Goal: Task Accomplishment & Management: Manage account settings

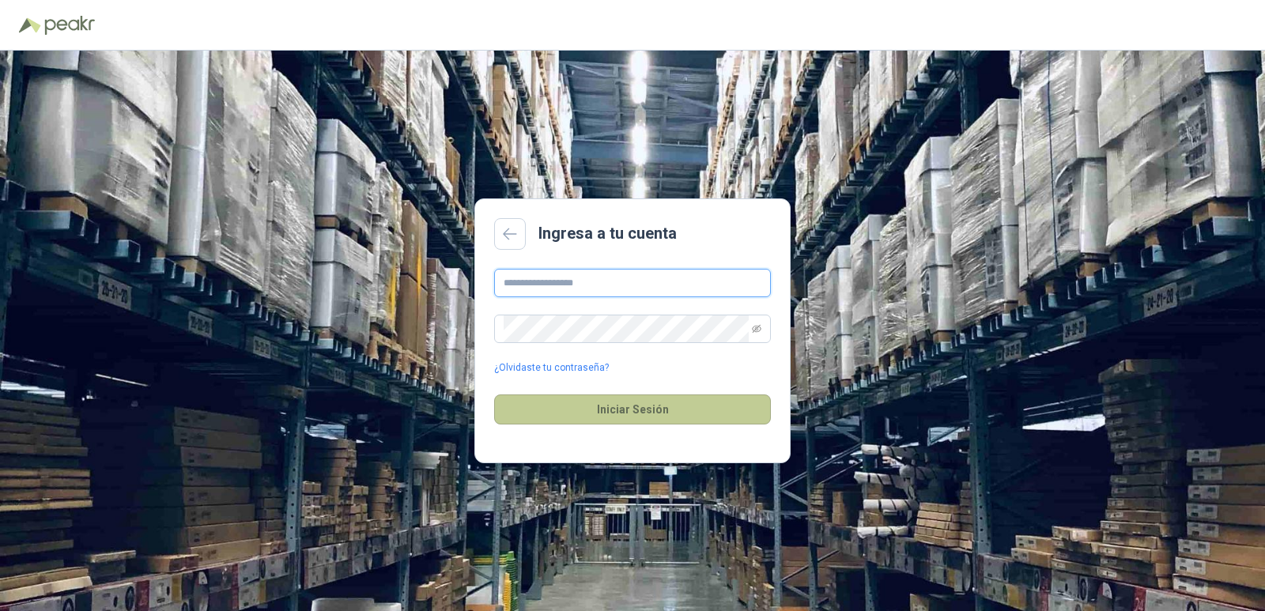
type input "**********"
click at [620, 418] on button "Iniciar Sesión" at bounding box center [632, 410] width 277 height 30
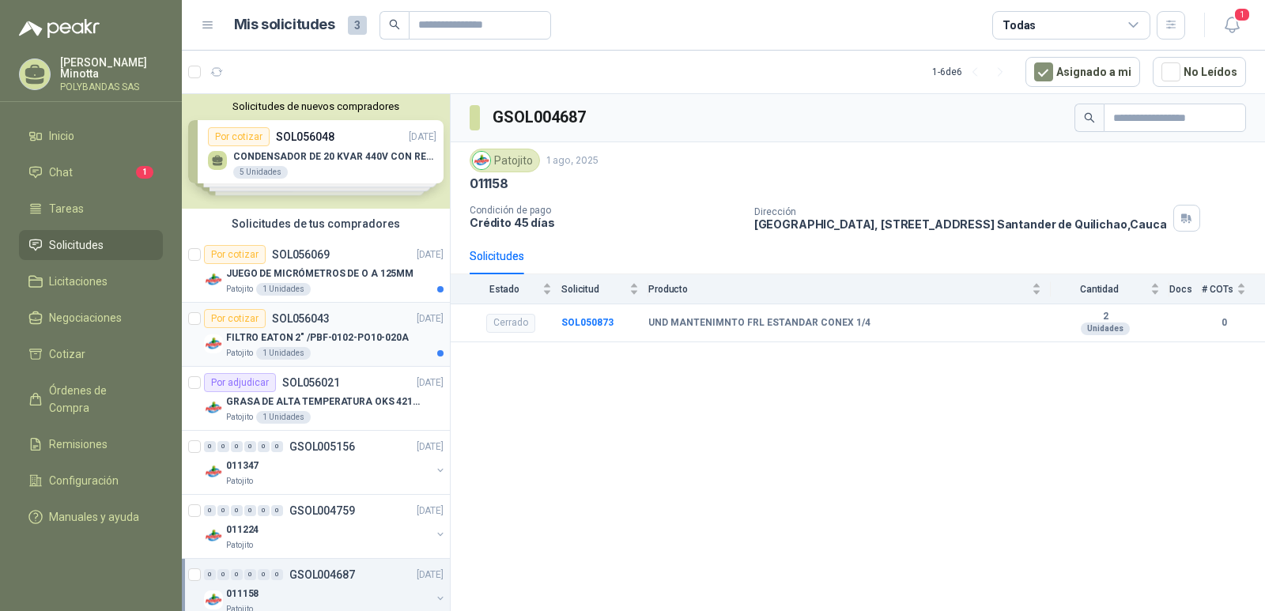
click at [241, 315] on div "Por cotizar" at bounding box center [235, 318] width 62 height 19
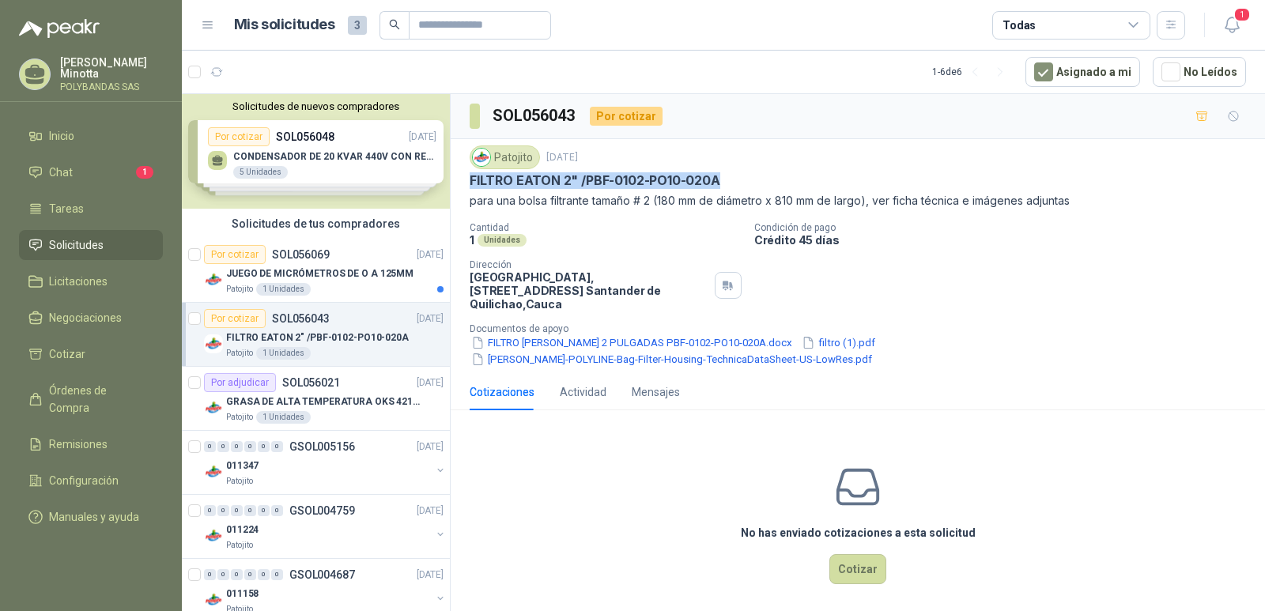
drag, startPoint x: 470, startPoint y: 179, endPoint x: 724, endPoint y: 183, distance: 254.6
click at [724, 183] on div "FILTRO EATON 2" /PBF-0102-PO10-020A" at bounding box center [858, 180] width 777 height 17
copy p "FILTRO EATON 2" /PBF-0102-PO10-020A"
click at [763, 423] on div "No has enviado cotizaciones a esta solicitud Cotizar" at bounding box center [858, 524] width 814 height 202
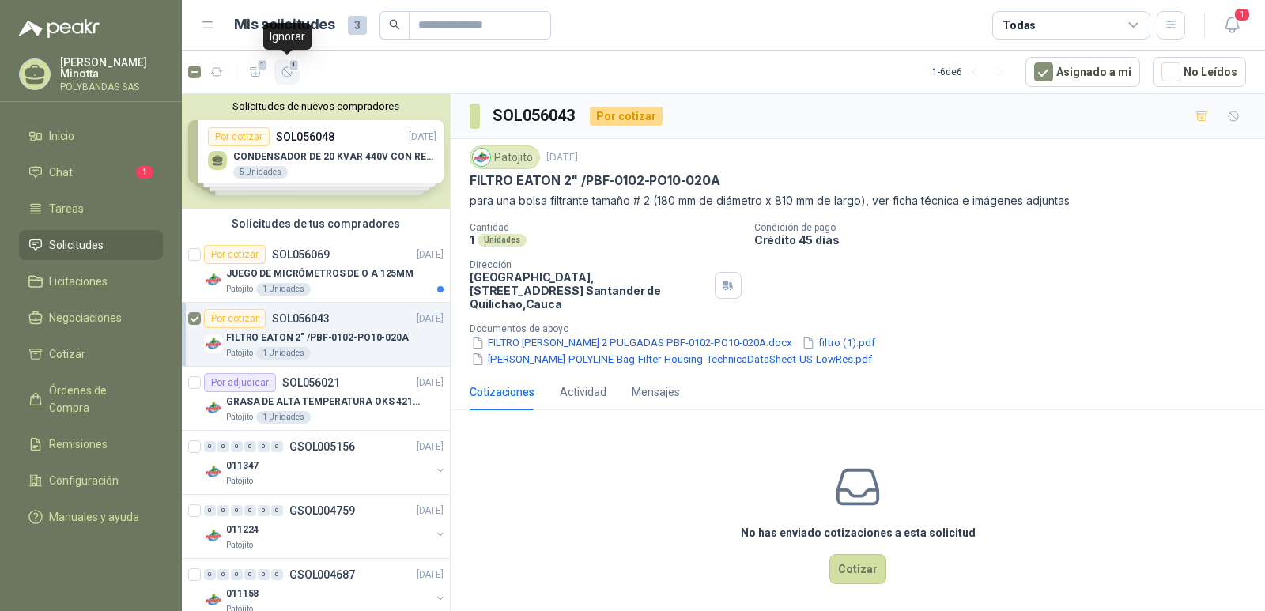
click at [289, 70] on icon "button" at bounding box center [287, 72] width 13 height 13
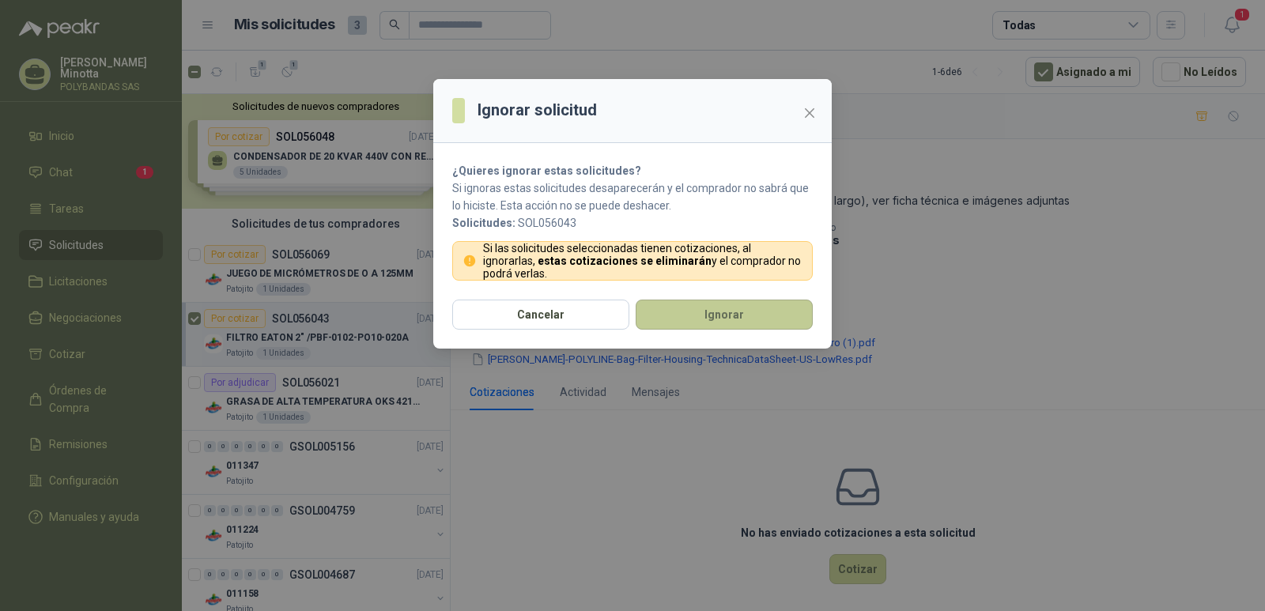
click at [739, 323] on button "Ignorar" at bounding box center [724, 315] width 177 height 30
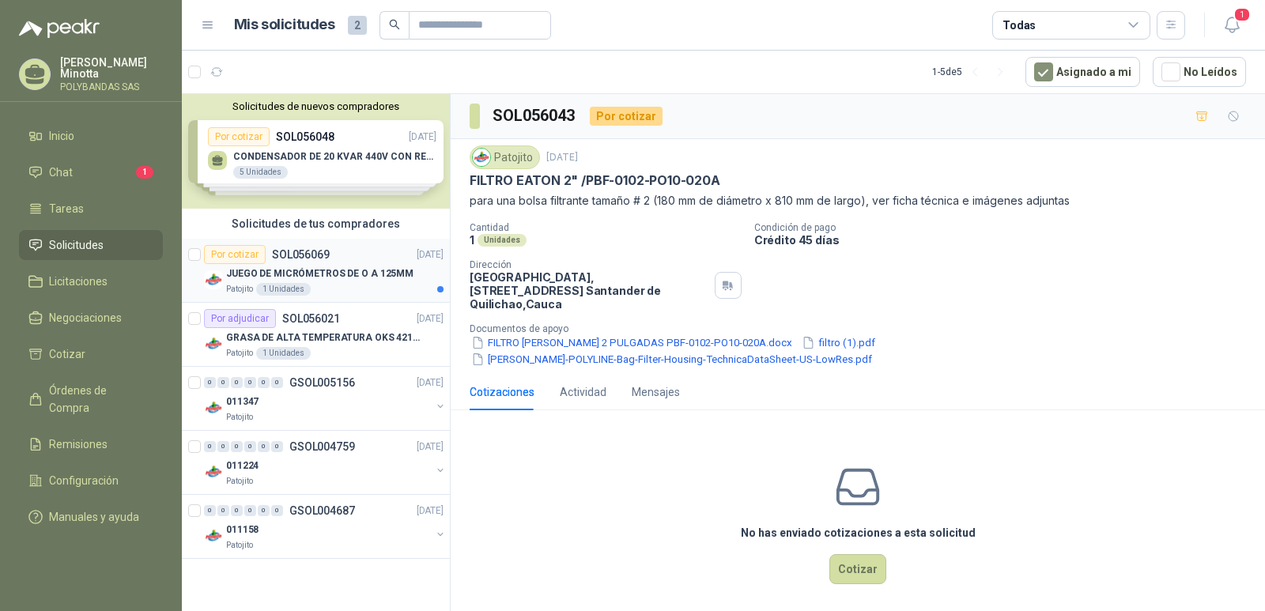
click at [278, 270] on p "JUEGO DE MICRÓMETROS DE O A 125MM" at bounding box center [319, 273] width 187 height 15
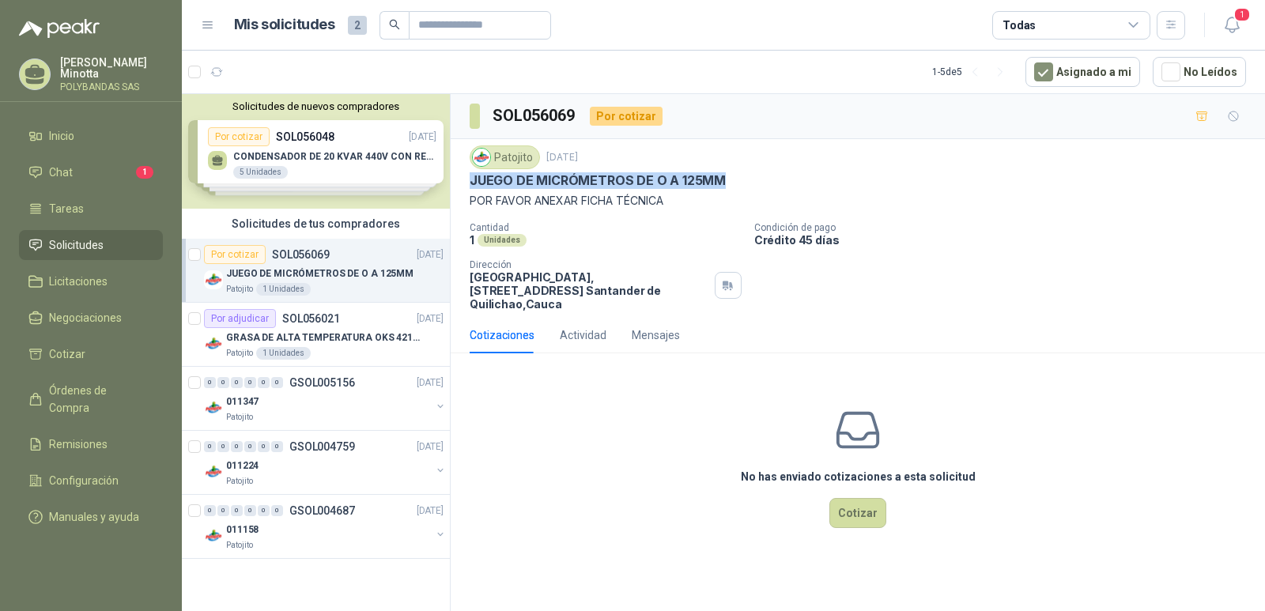
drag, startPoint x: 473, startPoint y: 175, endPoint x: 730, endPoint y: 182, distance: 257.1
click at [730, 182] on div "JUEGO DE MICRÓMETROS DE O A 125MM" at bounding box center [858, 180] width 777 height 17
copy p "JUEGO DE MICRÓMETROS DE O A 125MM"
click at [285, 71] on icon "button" at bounding box center [287, 72] width 13 height 13
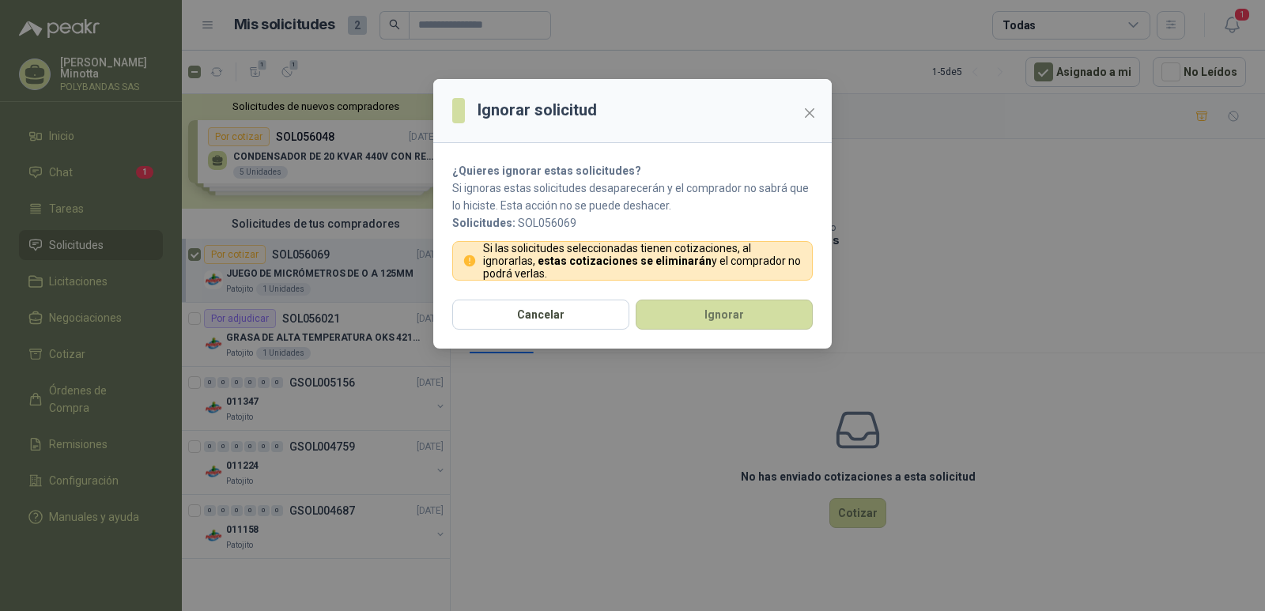
click at [723, 299] on section "¿Quieres ignorar estas solicitudes? Si ignoras estas solicitudes desaparecerán …" at bounding box center [632, 221] width 399 height 157
click at [729, 315] on button "Ignorar" at bounding box center [724, 315] width 177 height 30
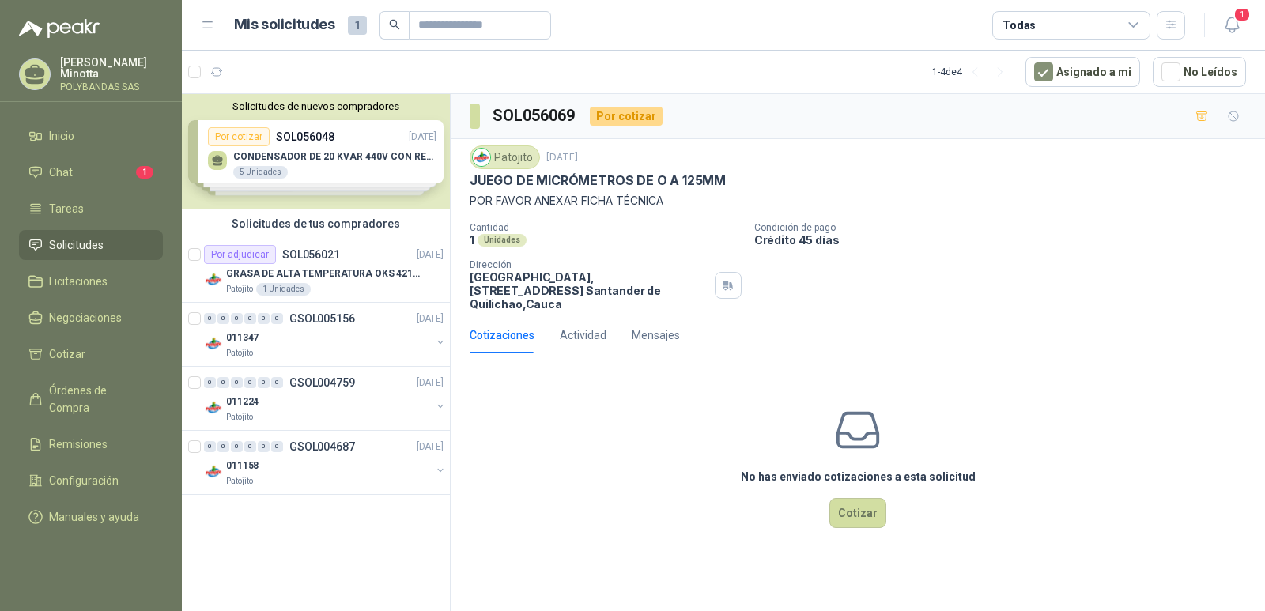
click at [662, 448] on div "No has enviado cotizaciones a esta solicitud Cotizar" at bounding box center [858, 467] width 814 height 202
click at [222, 70] on icon "button" at bounding box center [217, 72] width 12 height 8
click at [94, 172] on li "Chat 1" at bounding box center [90, 172] width 125 height 17
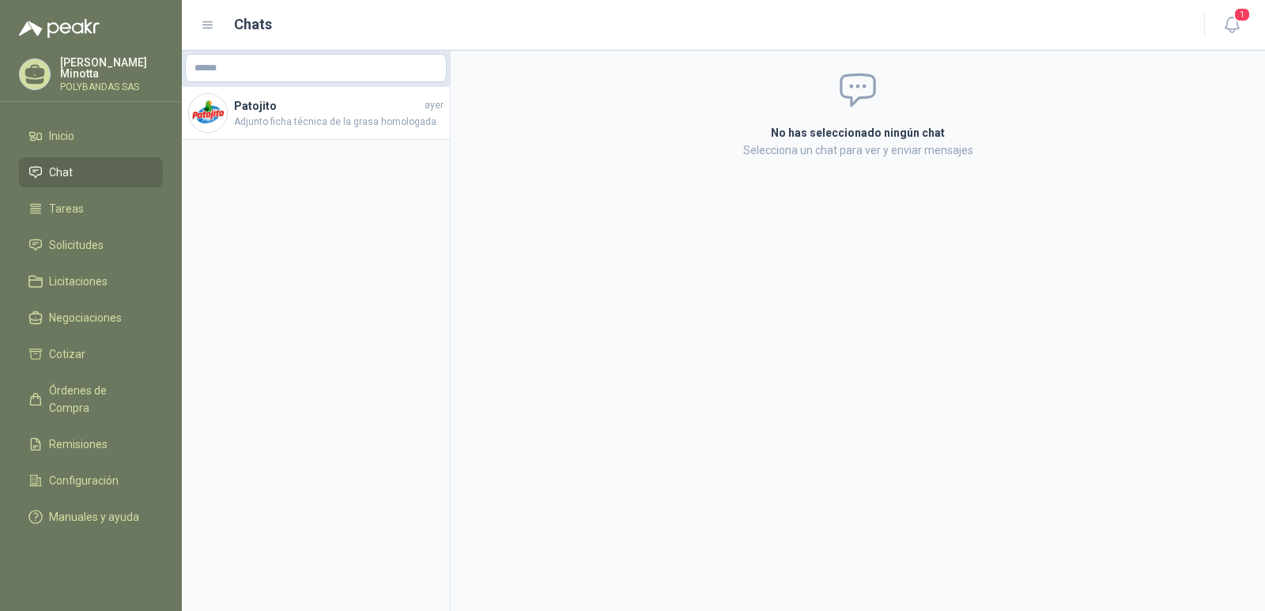
click at [680, 316] on div "No has seleccionado ningún chat Selecciona un chat para ver y enviar mensajes" at bounding box center [858, 331] width 814 height 561
click at [320, 127] on span "Adjunto ficha técnica de la grasa homologada" at bounding box center [339, 122] width 210 height 15
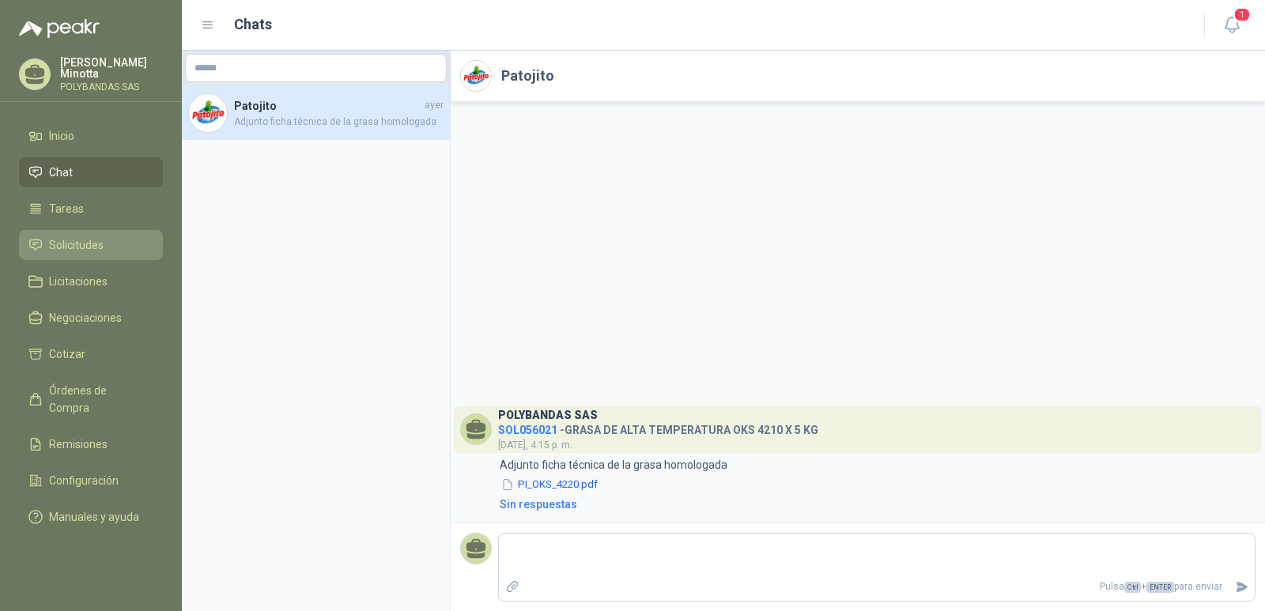
click at [92, 251] on span "Solicitudes" at bounding box center [76, 244] width 55 height 17
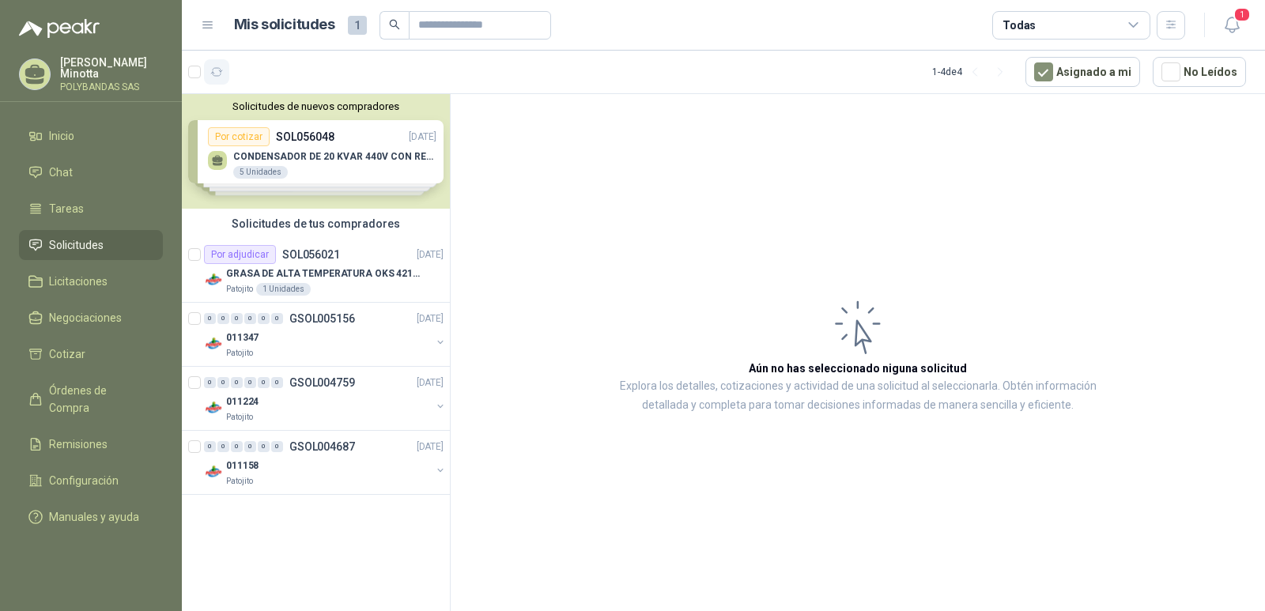
click at [221, 74] on icon "button" at bounding box center [216, 72] width 13 height 13
click at [94, 70] on p "Solanyi [PERSON_NAME]" at bounding box center [111, 68] width 103 height 22
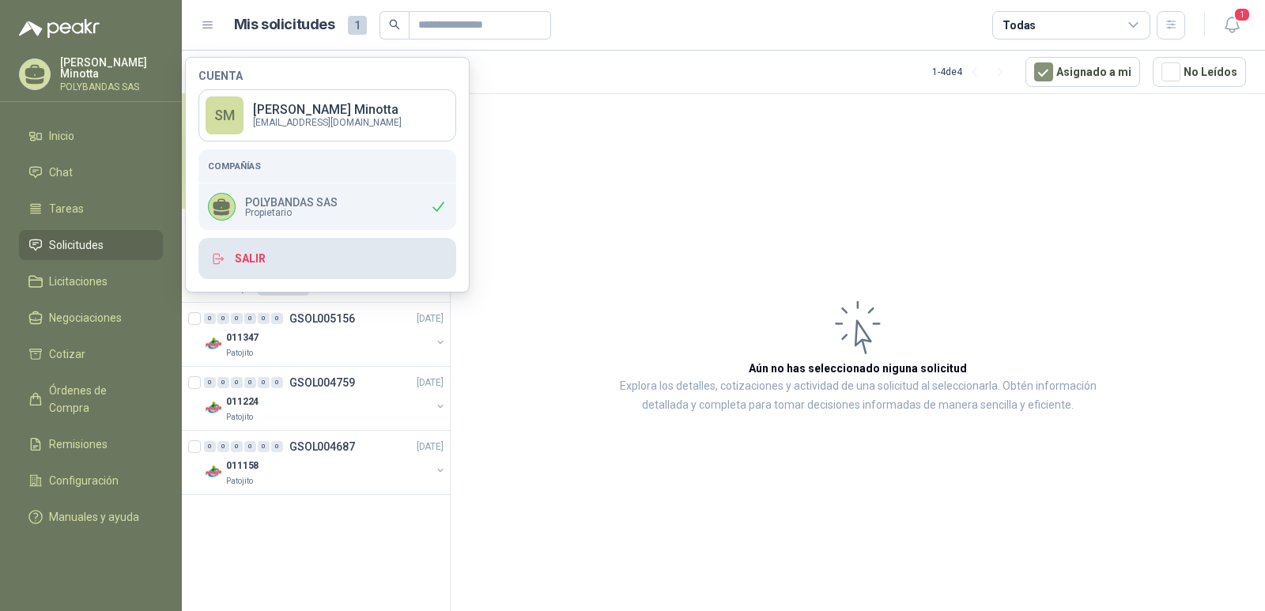
click at [337, 263] on button "Salir" at bounding box center [327, 258] width 258 height 41
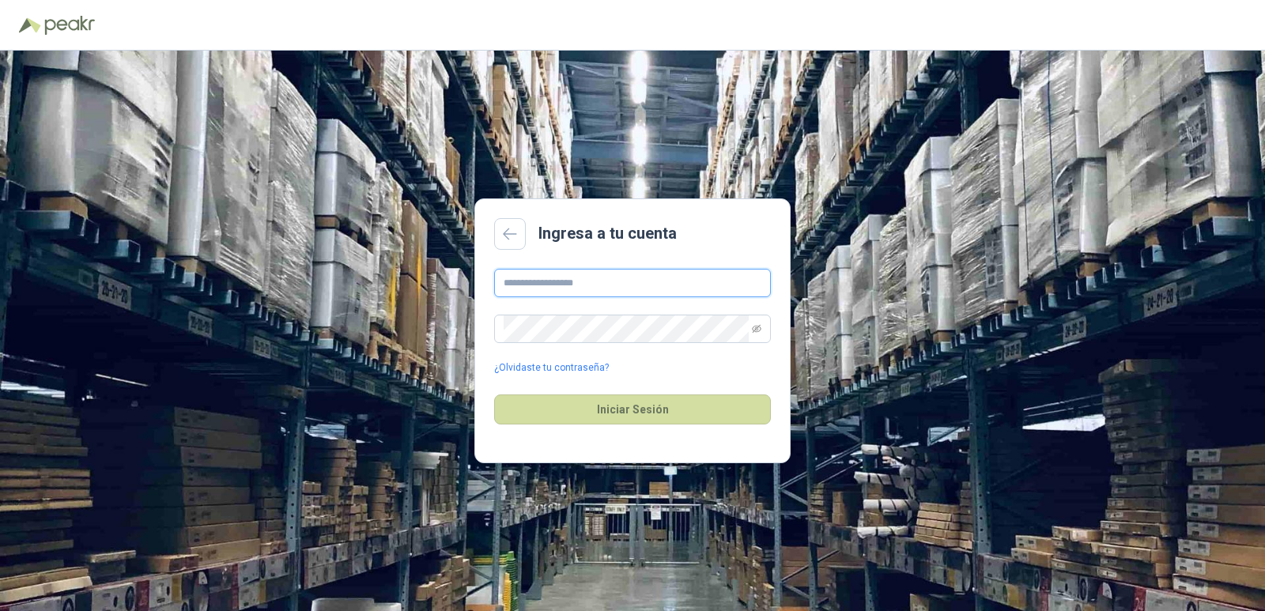
type input "**********"
click at [716, 399] on button "Iniciar Sesión" at bounding box center [632, 410] width 277 height 30
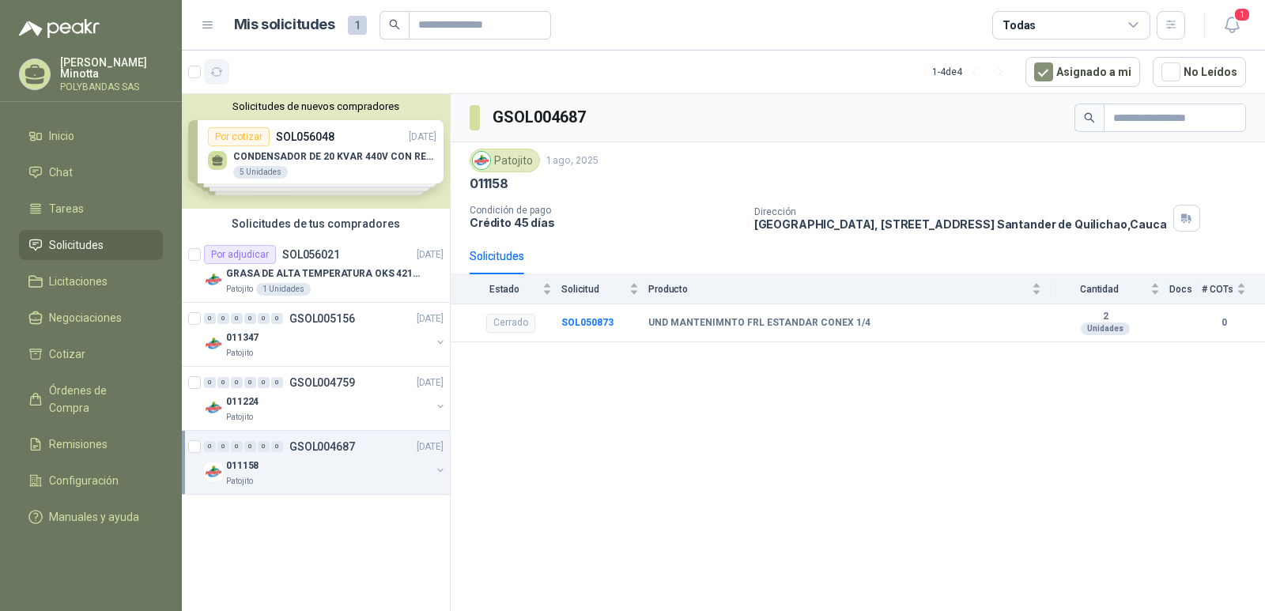
click at [219, 72] on icon "button" at bounding box center [216, 72] width 13 height 13
click at [81, 70] on p "Solanyi [PERSON_NAME]" at bounding box center [111, 68] width 103 height 22
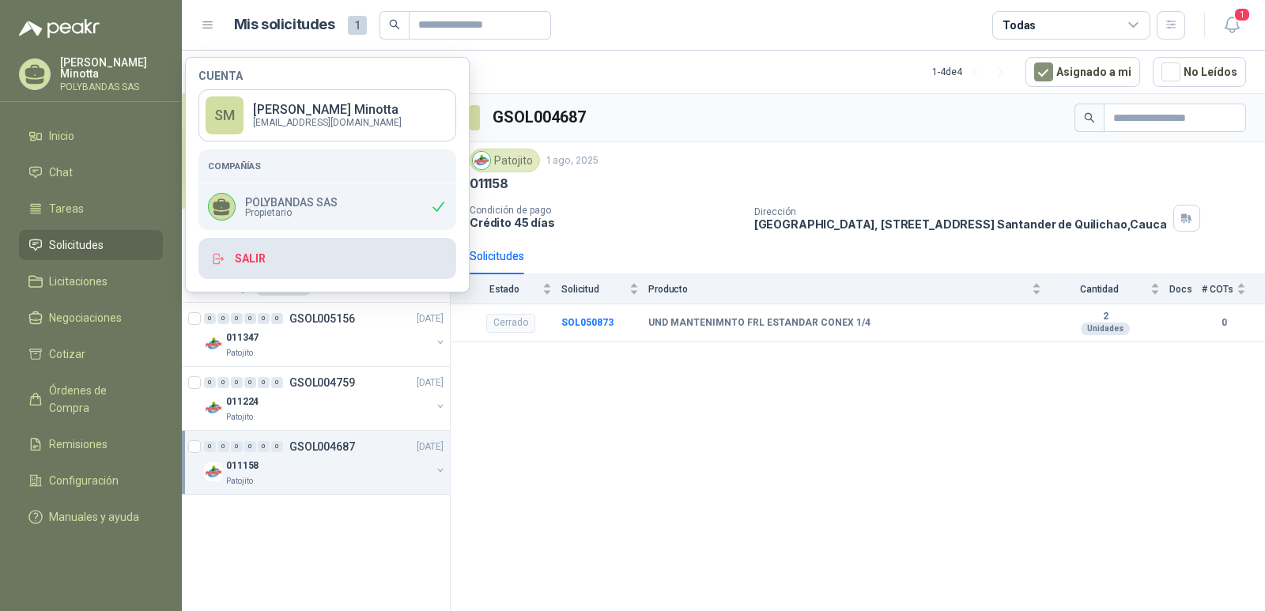
click at [269, 254] on button "Salir" at bounding box center [327, 258] width 258 height 41
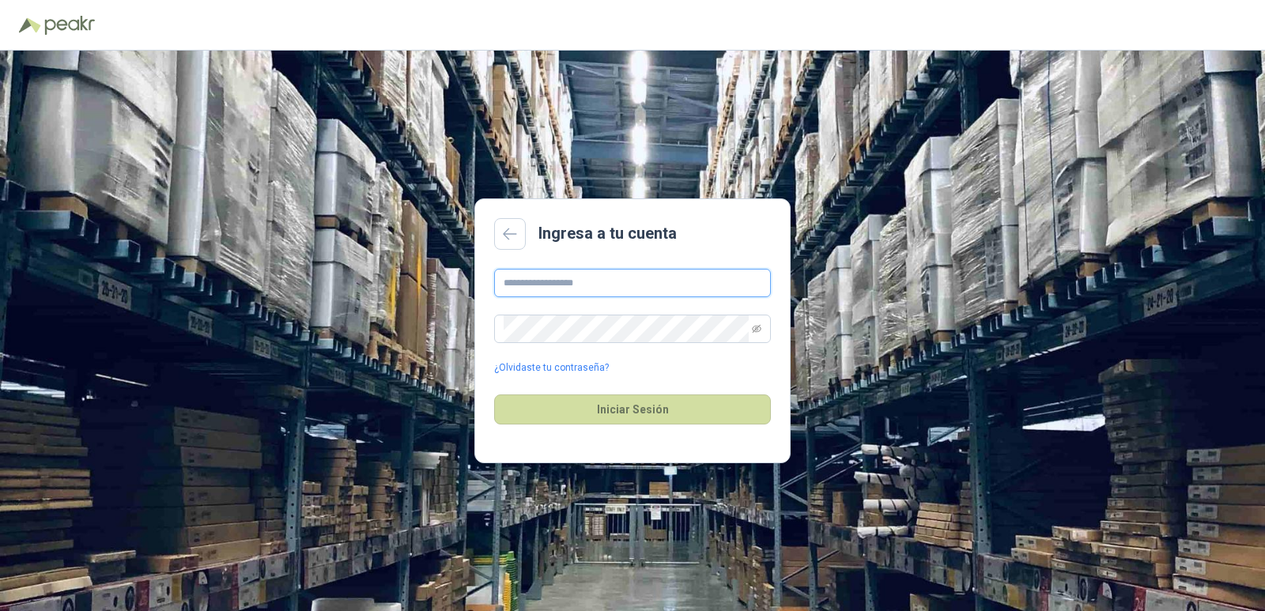
type input "**********"
